Goal: Task Accomplishment & Management: Use online tool/utility

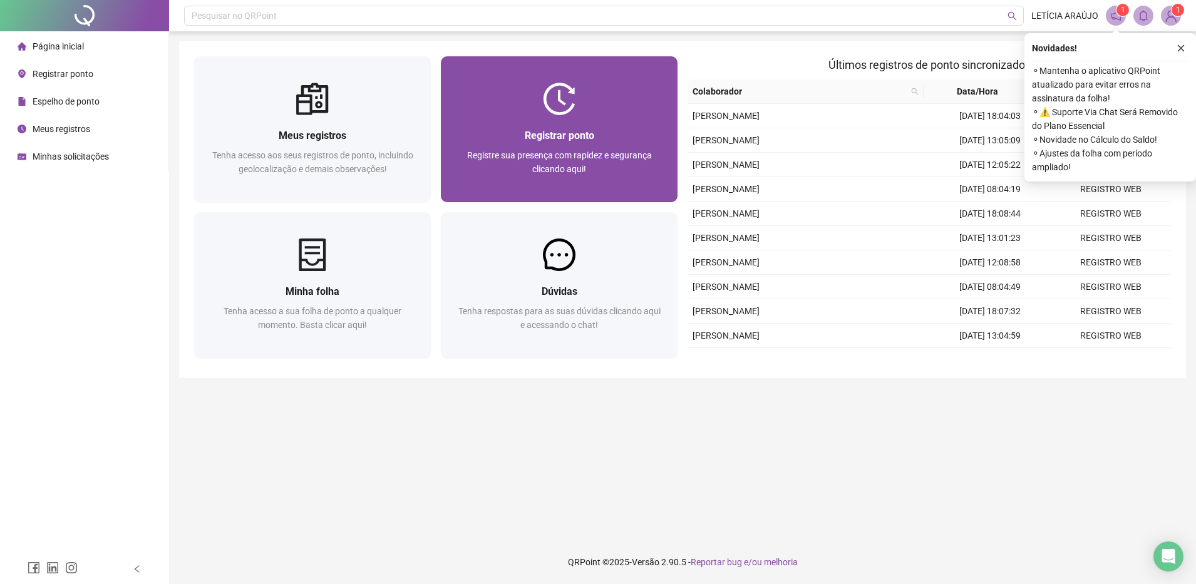
click at [610, 106] on div at bounding box center [559, 99] width 237 height 33
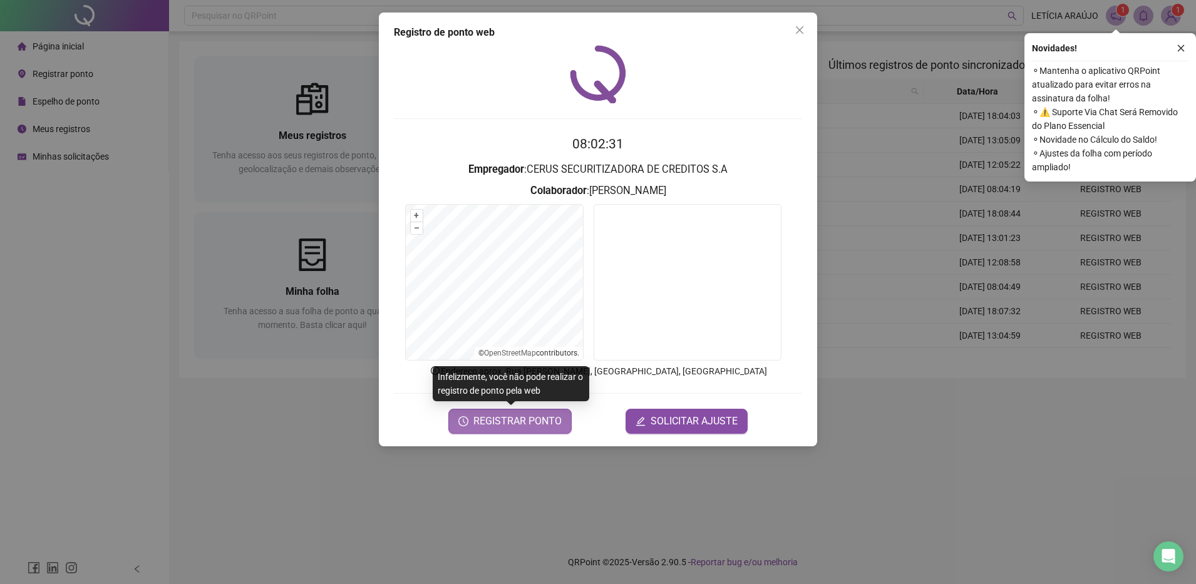
click at [527, 418] on span "REGISTRAR PONTO" at bounding box center [517, 421] width 88 height 15
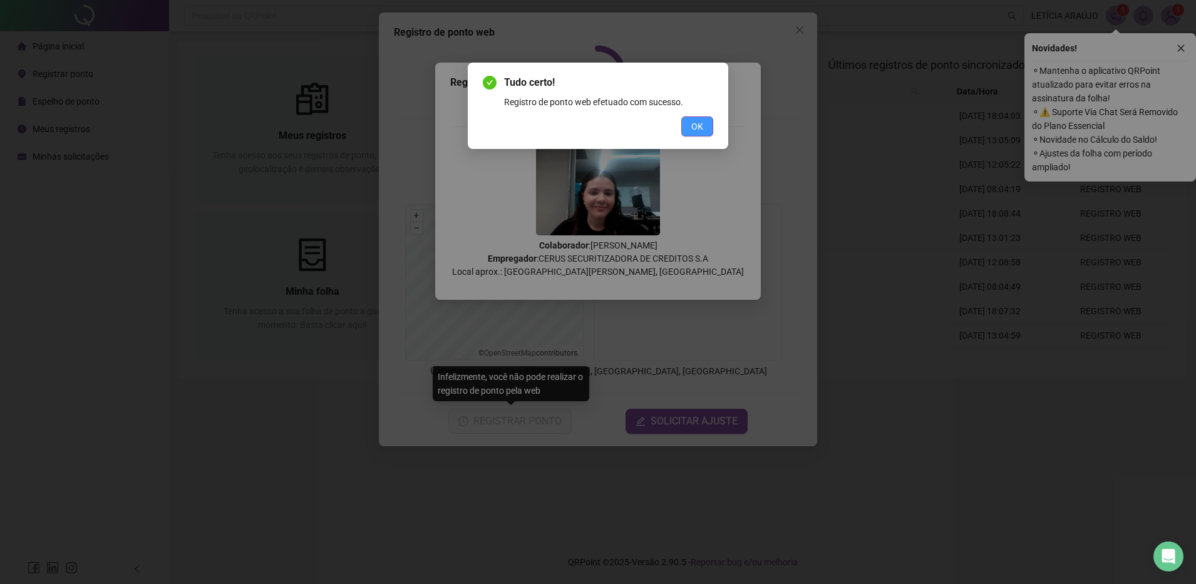
click at [696, 131] on span "OK" at bounding box center [697, 127] width 12 height 14
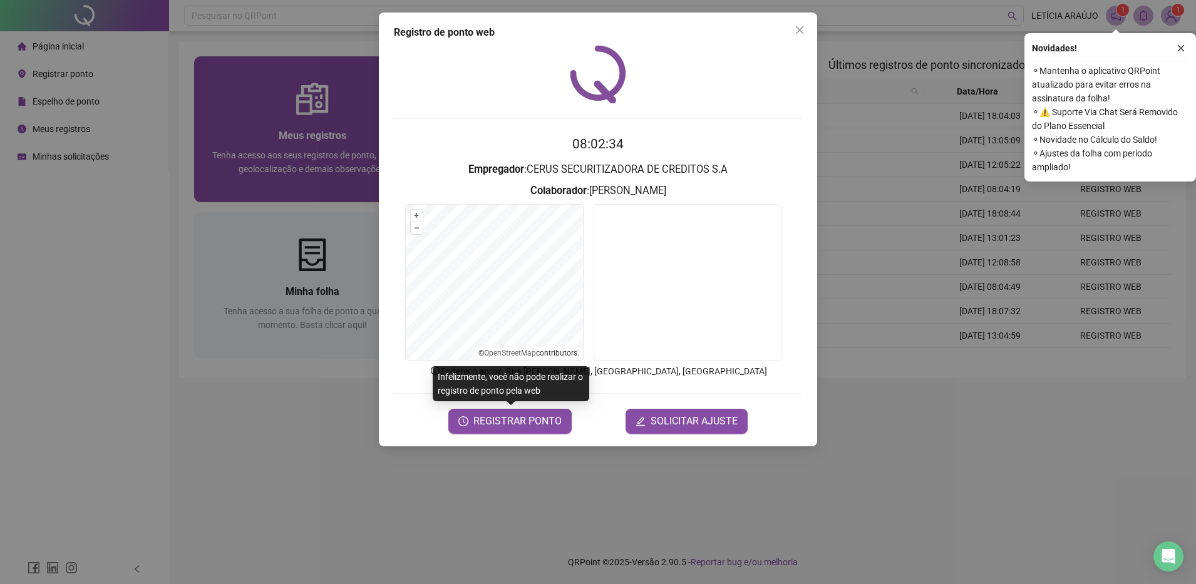
drag, startPoint x: 806, startPoint y: 29, endPoint x: 427, endPoint y: 140, distance: 395.2
click at [805, 29] on span "Close" at bounding box center [799, 30] width 20 height 10
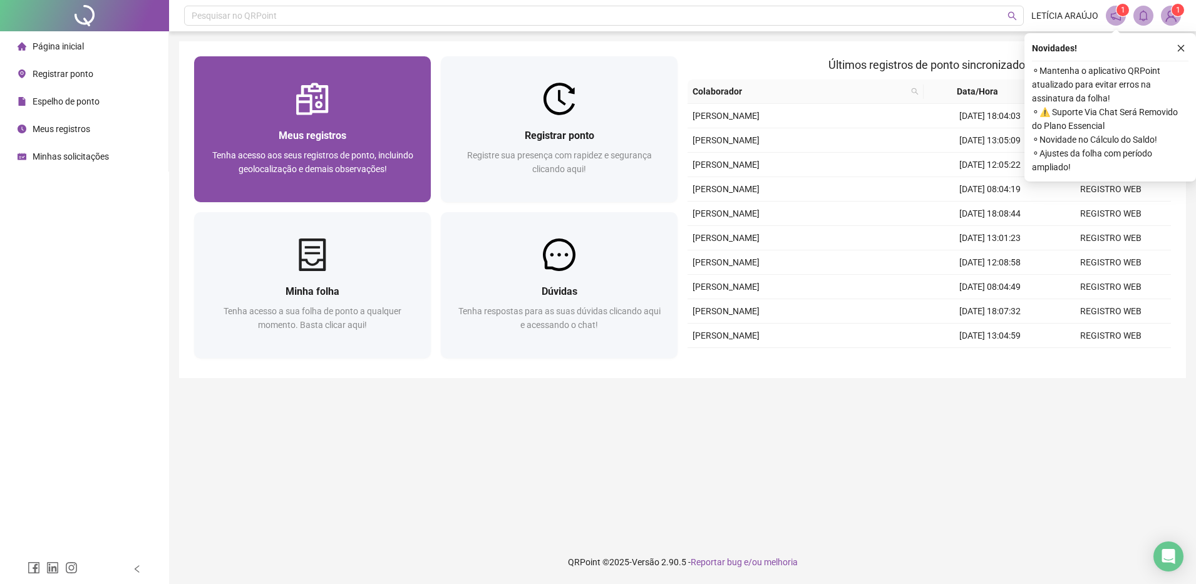
click at [334, 165] on span "Tenha acesso aos seus registros de ponto, incluindo geolocalização e demais obs…" at bounding box center [312, 162] width 201 height 24
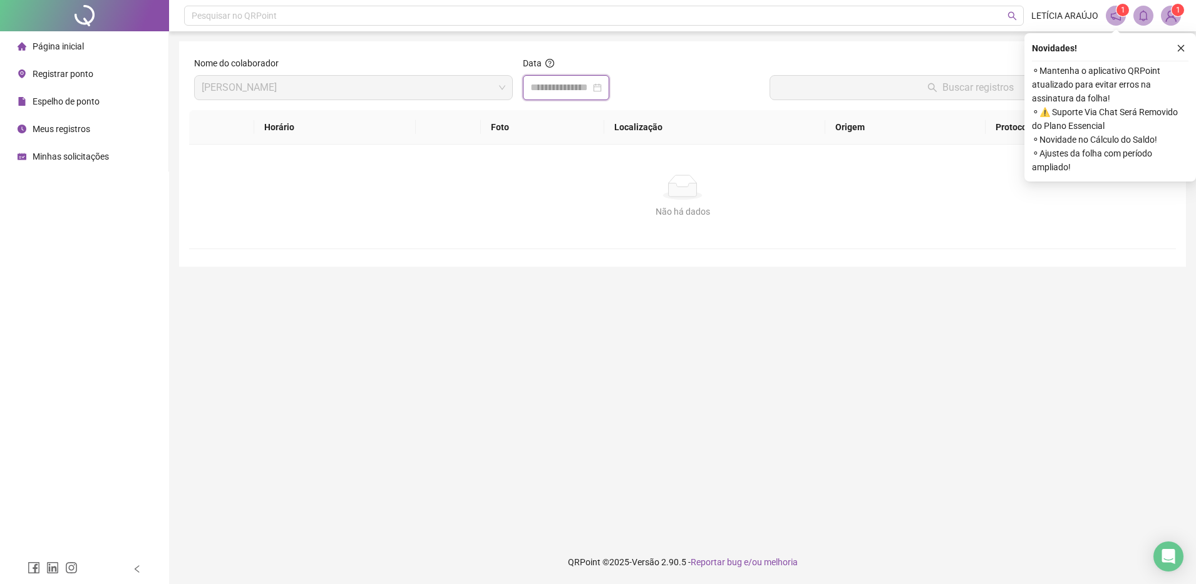
click at [566, 82] on input at bounding box center [560, 87] width 60 height 15
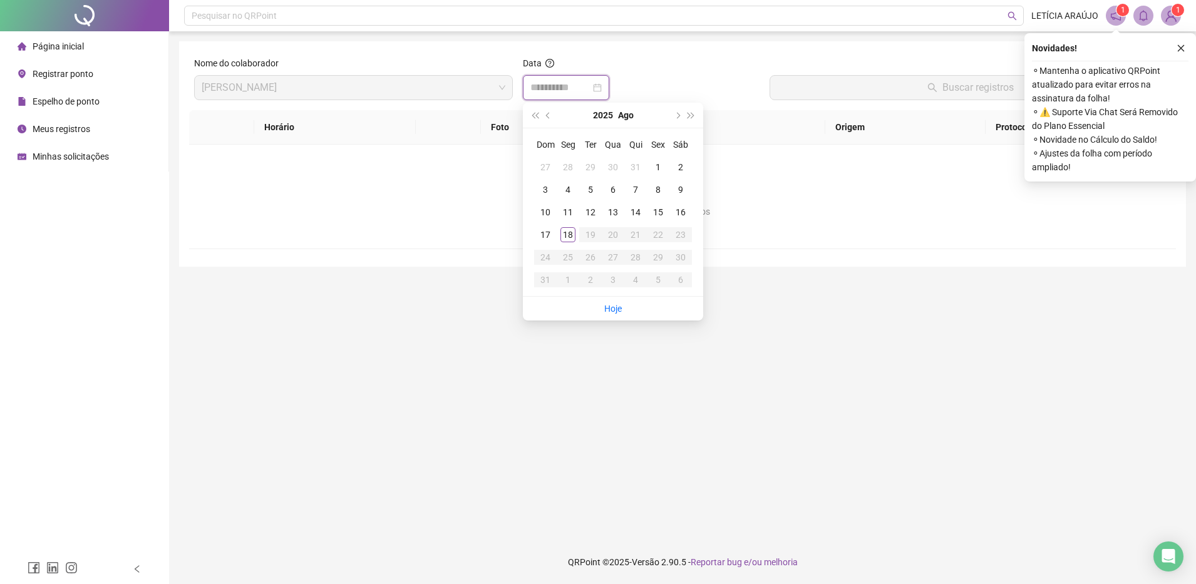
type input "**********"
click at [568, 237] on div "18" at bounding box center [567, 234] width 15 height 15
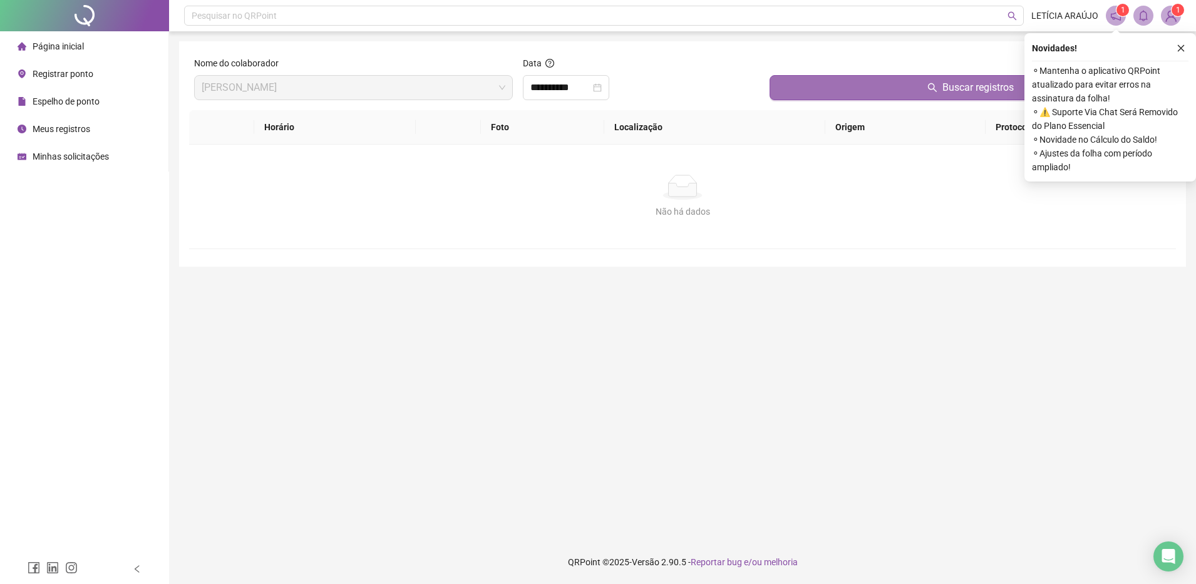
click at [825, 90] on button "Buscar registros" at bounding box center [969, 87] width 401 height 25
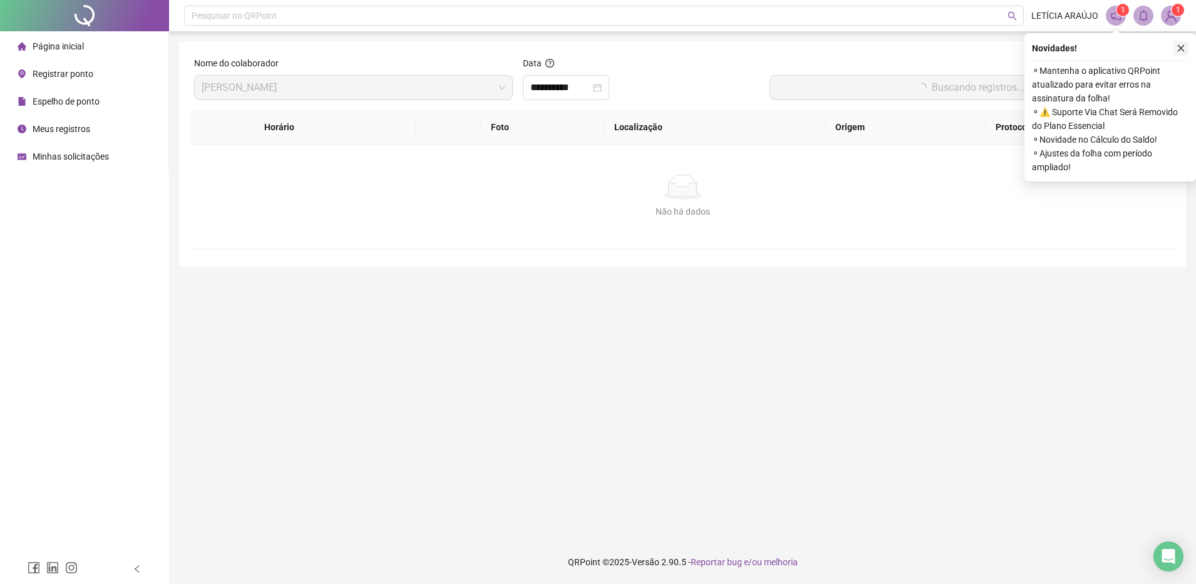
click at [1176, 49] on button "button" at bounding box center [1180, 48] width 15 height 15
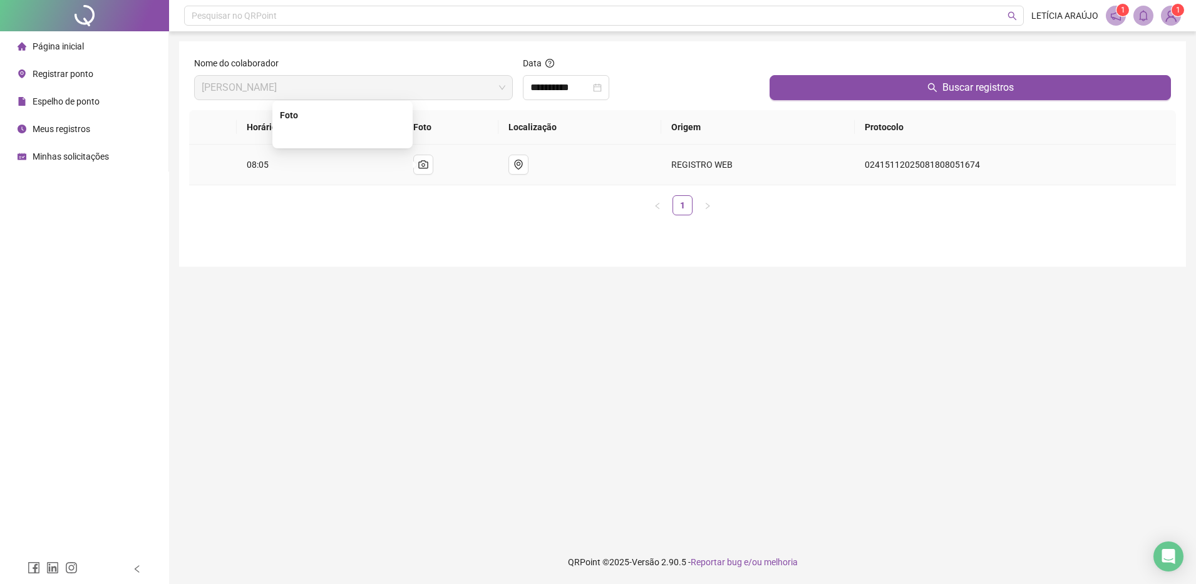
click at [342, 135] on img at bounding box center [342, 135] width 0 height 0
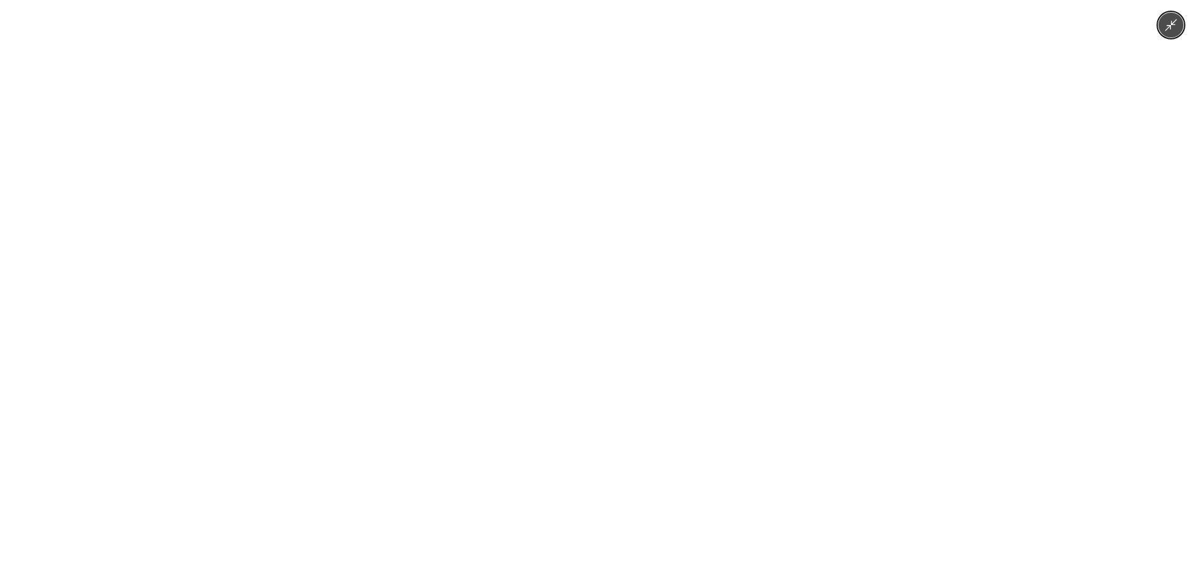
click at [376, 187] on img at bounding box center [598, 292] width 781 height 584
